Goal: Information Seeking & Learning: Learn about a topic

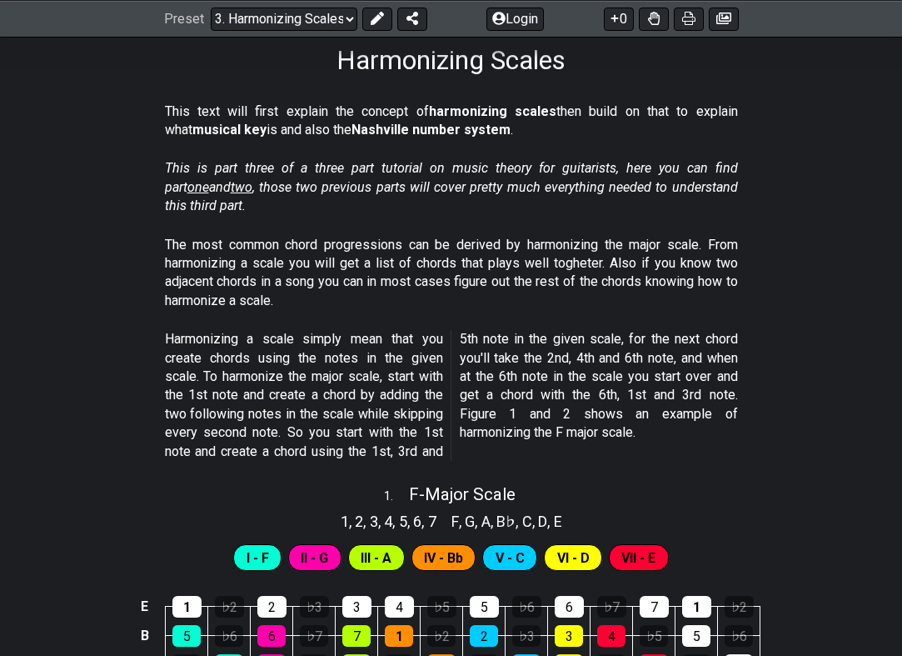
scroll to position [258, 0]
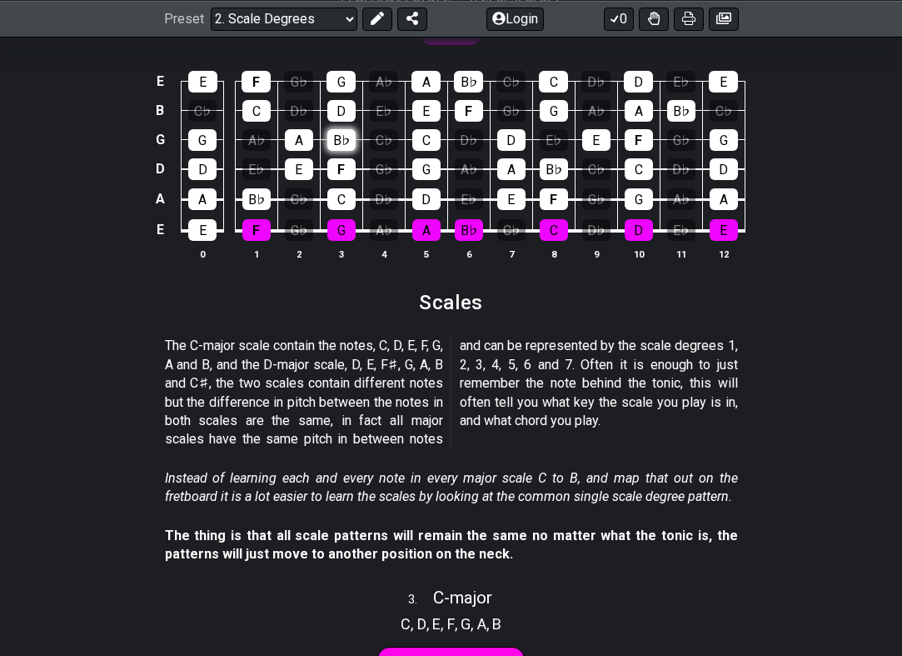
scroll to position [1534, 0]
click at [257, 129] on div "A♭" at bounding box center [256, 140] width 28 height 22
click at [262, 130] on div "A♭" at bounding box center [256, 140] width 28 height 22
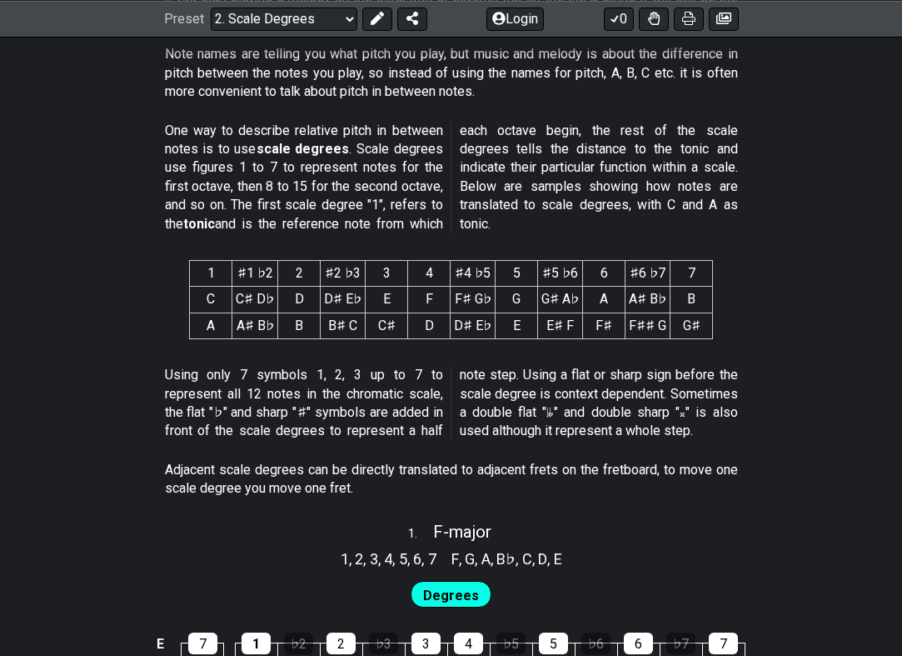
scroll to position [636, 0]
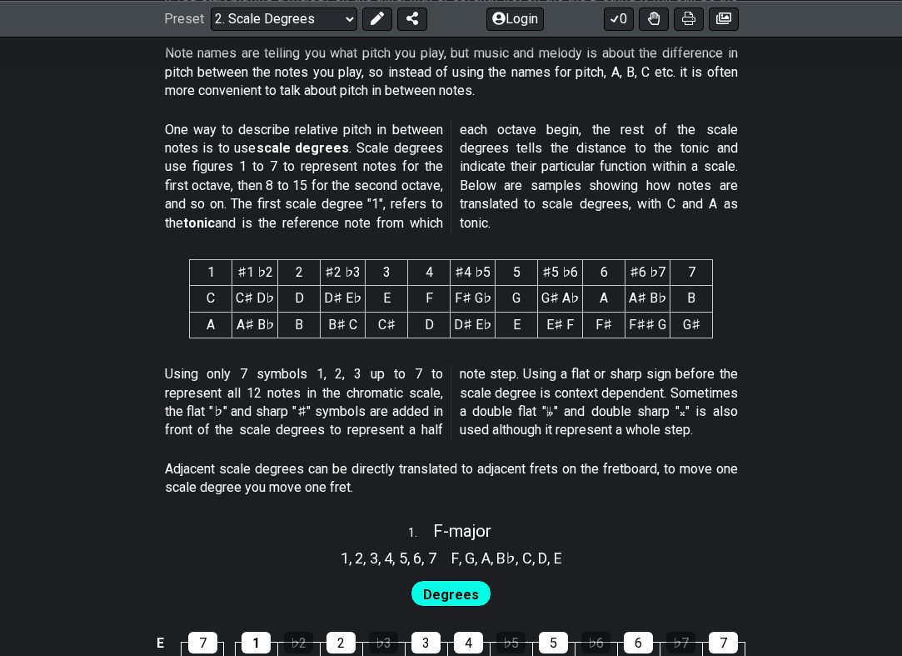
drag, startPoint x: 180, startPoint y: 122, endPoint x: 281, endPoint y: 144, distance: 103.1
click at [281, 144] on p "One way to describe relative pitch in between notes is to use scale degrees . S…" at bounding box center [451, 177] width 573 height 112
drag, startPoint x: 281, startPoint y: 144, endPoint x: 312, endPoint y: 177, distance: 46.0
click at [312, 177] on p "One way to describe relative pitch in between notes is to use scale degrees . S…" at bounding box center [451, 177] width 573 height 112
drag, startPoint x: 509, startPoint y: 172, endPoint x: 506, endPoint y: 203, distance: 31.0
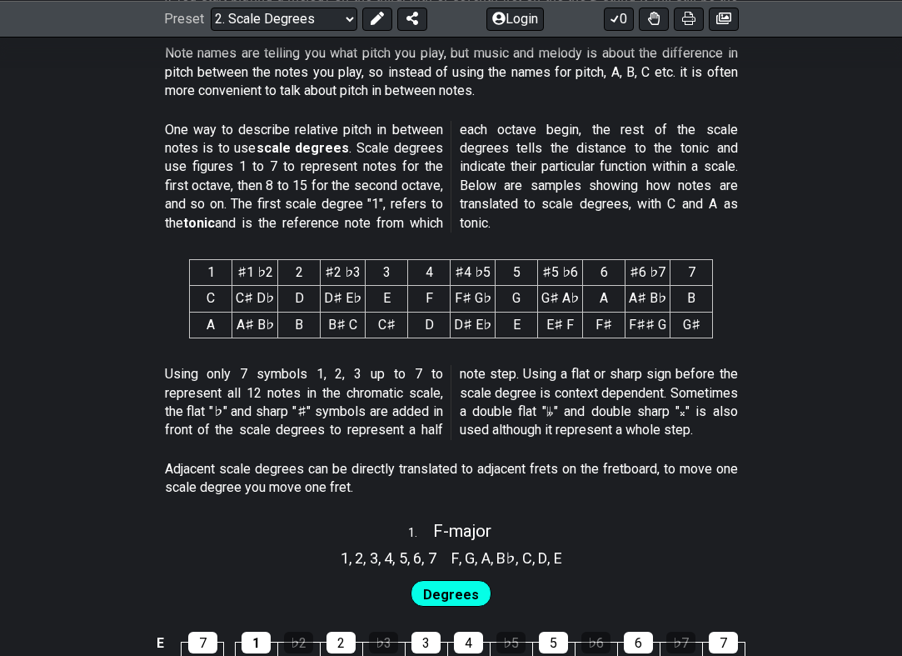
click at [506, 203] on p "One way to describe relative pitch in between notes is to use scale degrees . S…" at bounding box center [451, 177] width 573 height 112
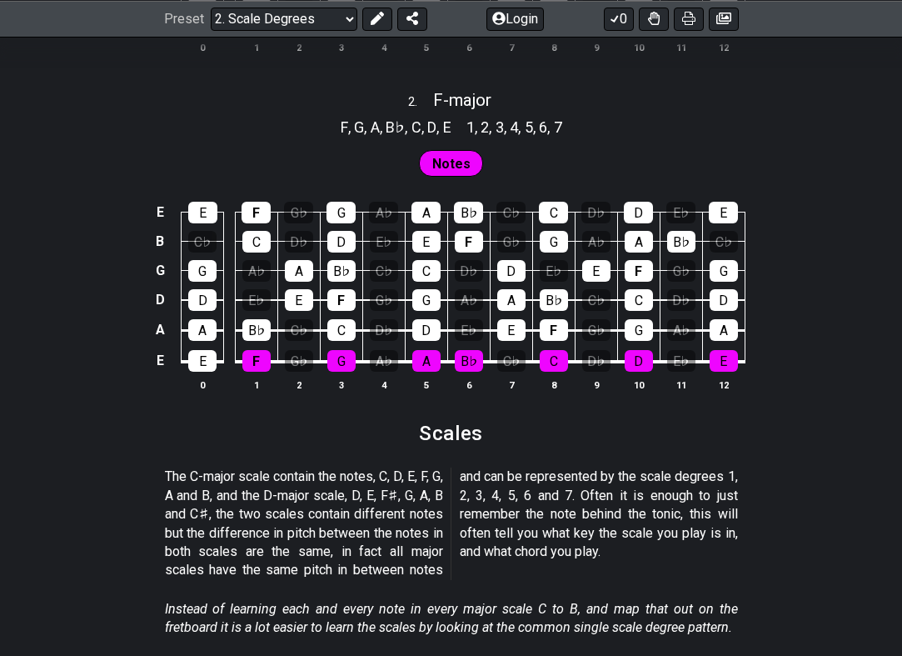
scroll to position [1598, 0]
